Goal: Task Accomplishment & Management: Use online tool/utility

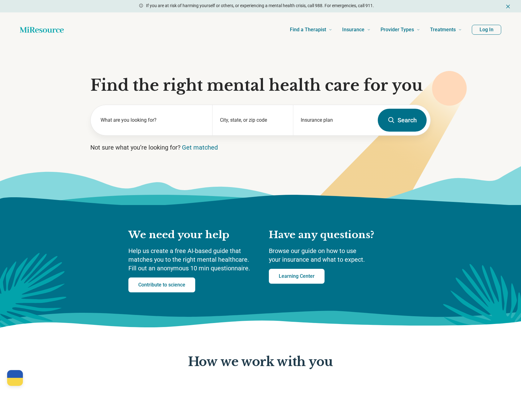
click at [481, 29] on button "Log In" at bounding box center [486, 30] width 29 height 10
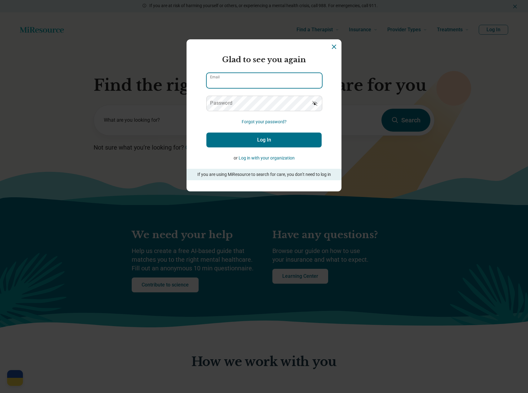
type input "**********"
click at [312, 105] on icon "Show password" at bounding box center [314, 103] width 6 height 6
click at [331, 50] on icon "Dismiss" at bounding box center [333, 46] width 7 height 7
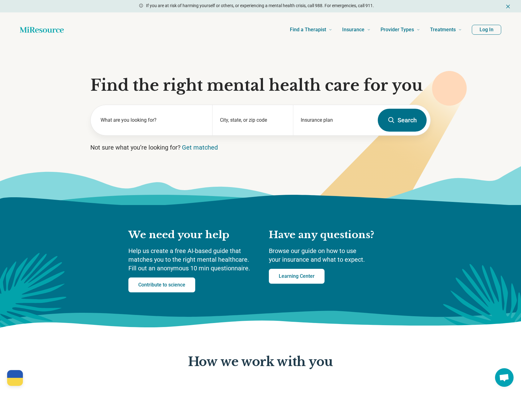
click at [479, 26] on button "Log In" at bounding box center [486, 30] width 29 height 10
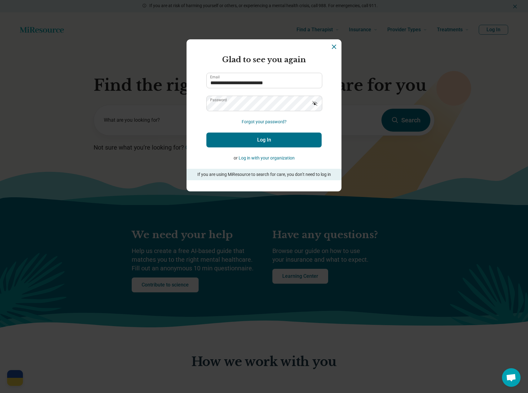
click at [288, 137] on button "Log In" at bounding box center [263, 140] width 115 height 15
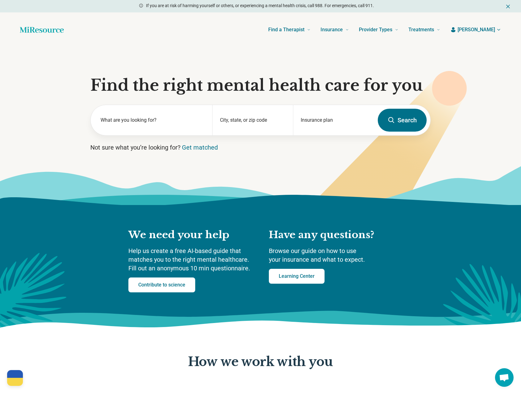
click at [493, 33] on span "[PERSON_NAME]" at bounding box center [476, 29] width 37 height 7
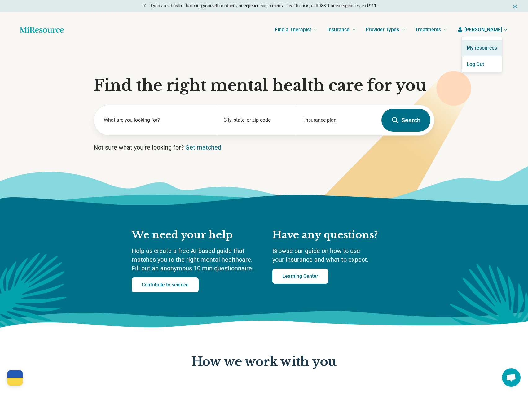
click at [484, 49] on link "My resources" at bounding box center [481, 48] width 40 height 16
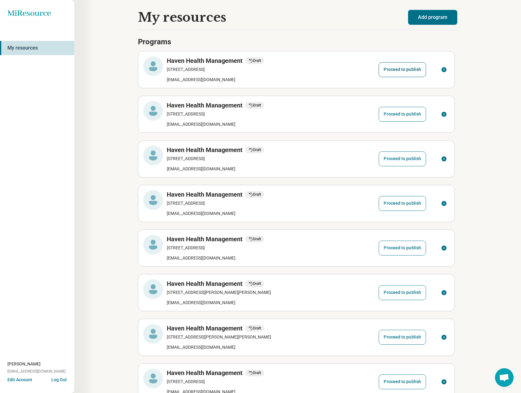
click at [404, 71] on button "Proceed to publish" at bounding box center [402, 69] width 47 height 15
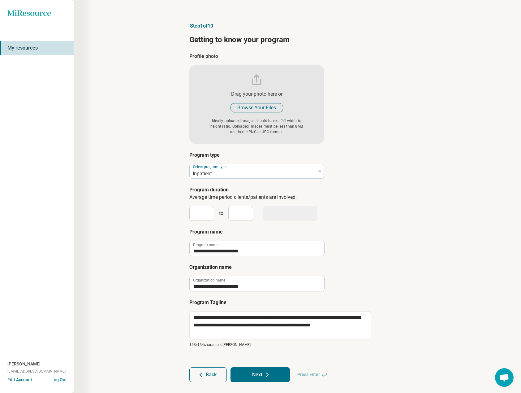
type textarea "*"
